Goal: Task Accomplishment & Management: Use online tool/utility

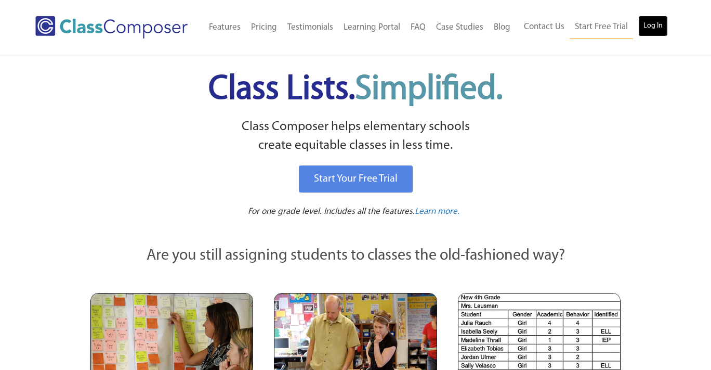
click at [656, 32] on link "Log In" at bounding box center [653, 26] width 30 height 21
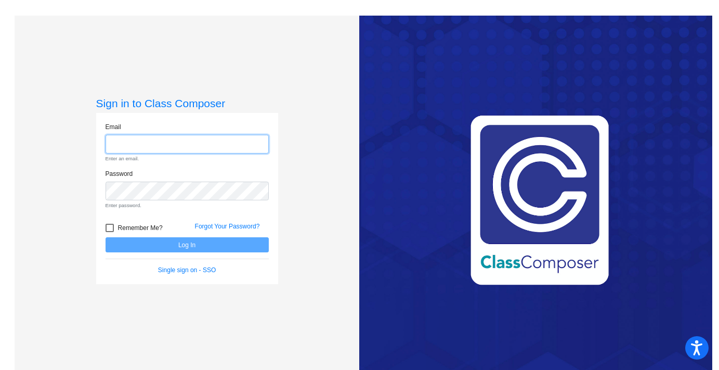
click at [143, 142] on input "email" at bounding box center [187, 144] width 163 height 19
type input "[EMAIL_ADDRESS][DOMAIN_NAME]"
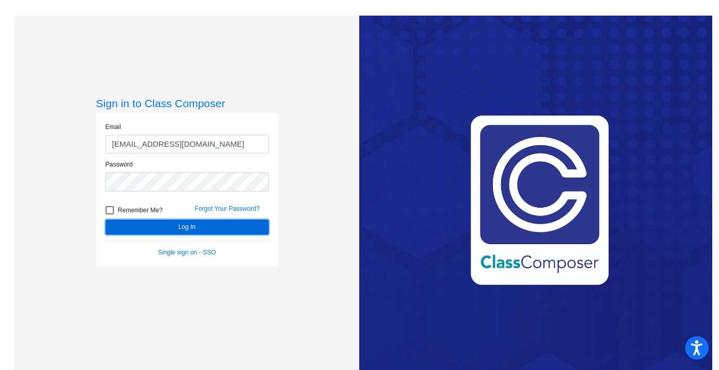
click at [227, 229] on button "Log In" at bounding box center [187, 226] width 163 height 15
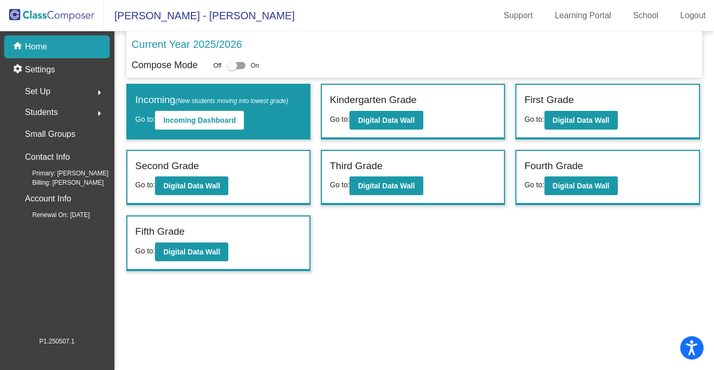
click at [544, 178] on div "Fourth Grade Go to: Digital Data Wall" at bounding box center [607, 178] width 182 height 54
click at [586, 186] on b "Digital Data Wall" at bounding box center [580, 185] width 57 height 8
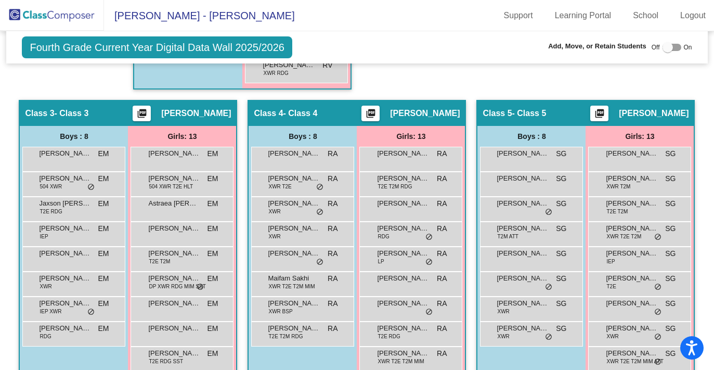
scroll to position [627, 0]
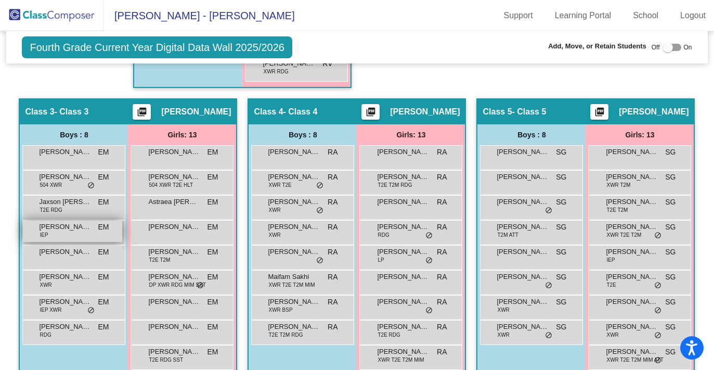
click at [89, 227] on div "[PERSON_NAME] IEP EM lock do_not_disturb_alt" at bounding box center [72, 230] width 99 height 21
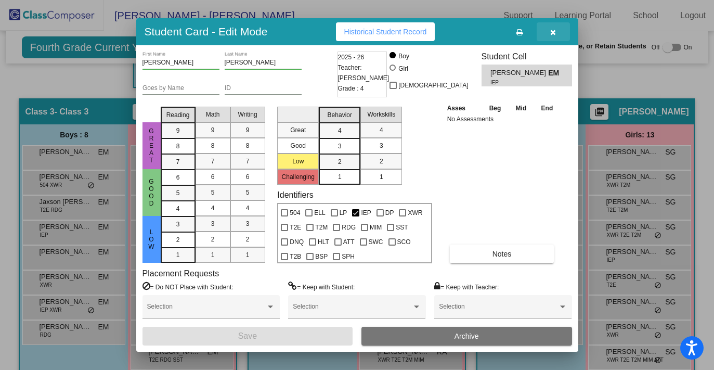
click at [547, 29] on button "button" at bounding box center [552, 31] width 33 height 19
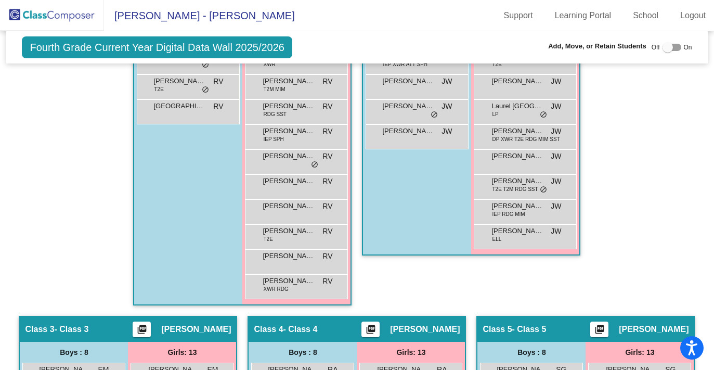
scroll to position [421, 0]
